Goal: Task Accomplishment & Management: Manage account settings

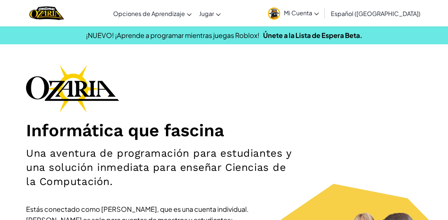
click at [315, 15] on span "Mi Cuenta" at bounding box center [301, 13] width 35 height 8
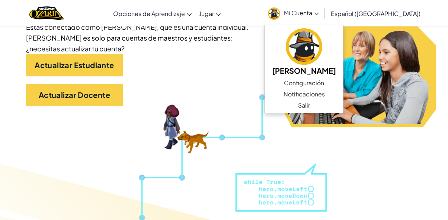
scroll to position [183, 0]
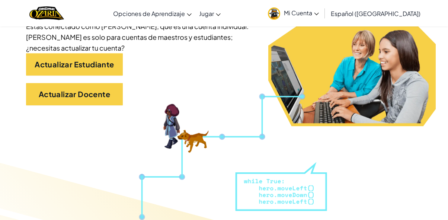
click at [268, 101] on div "Actualizar Docente" at bounding box center [224, 98] width 396 height 30
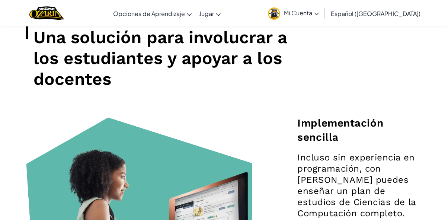
scroll to position [644, 0]
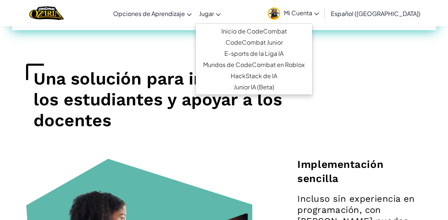
click at [214, 12] on span "Jugar" at bounding box center [206, 14] width 15 height 8
click at [243, 32] on link "Inicio de CodeCombat" at bounding box center [254, 31] width 117 height 11
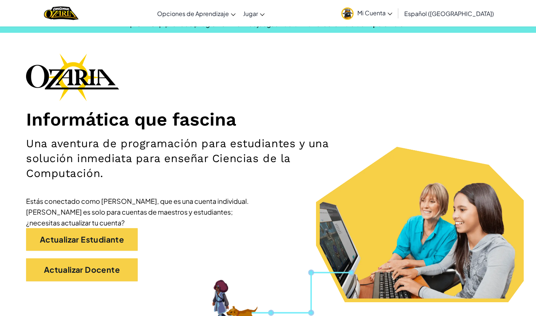
scroll to position [0, 0]
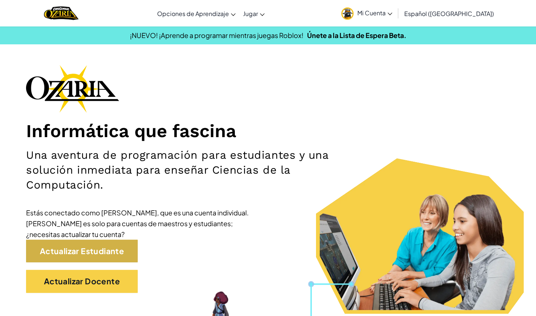
click at [57, 220] on link "Actualizar Estudiante" at bounding box center [82, 250] width 112 height 23
